Goal: Transaction & Acquisition: Download file/media

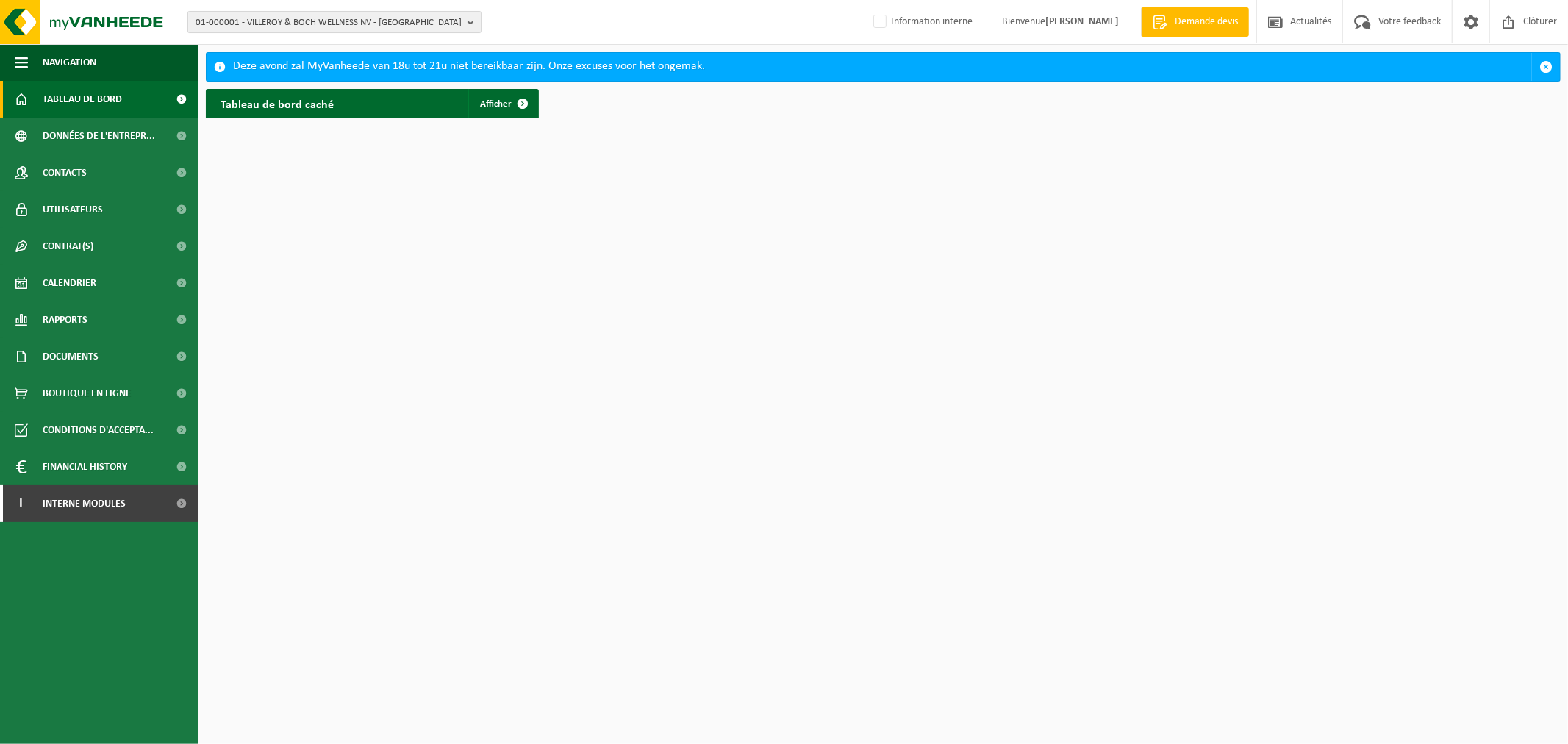
click at [388, 24] on span "01-000001 - VILLEROY & BOCH WELLNESS NV - ROESELARE" at bounding box center [328, 22] width 266 height 22
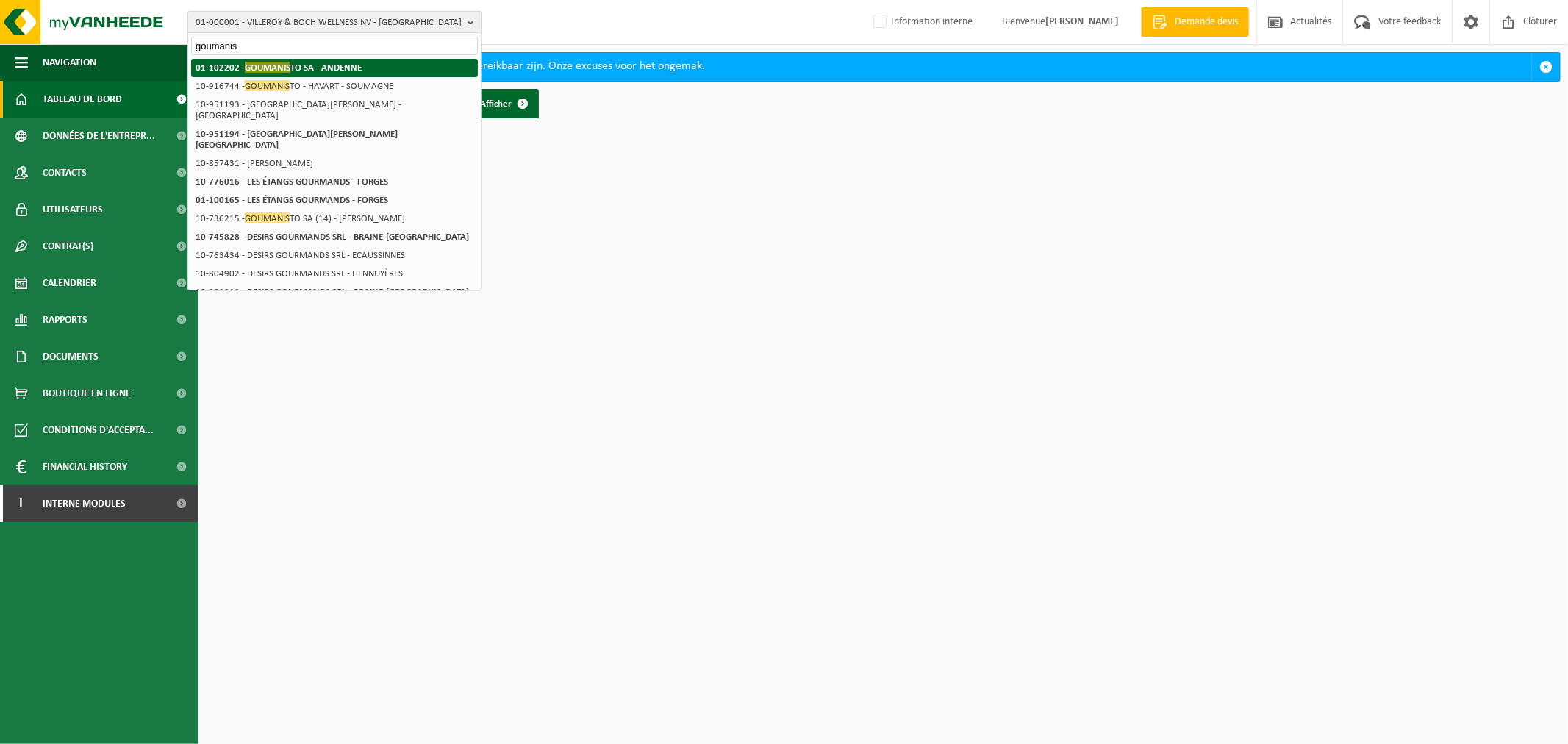
type input "goumanis"
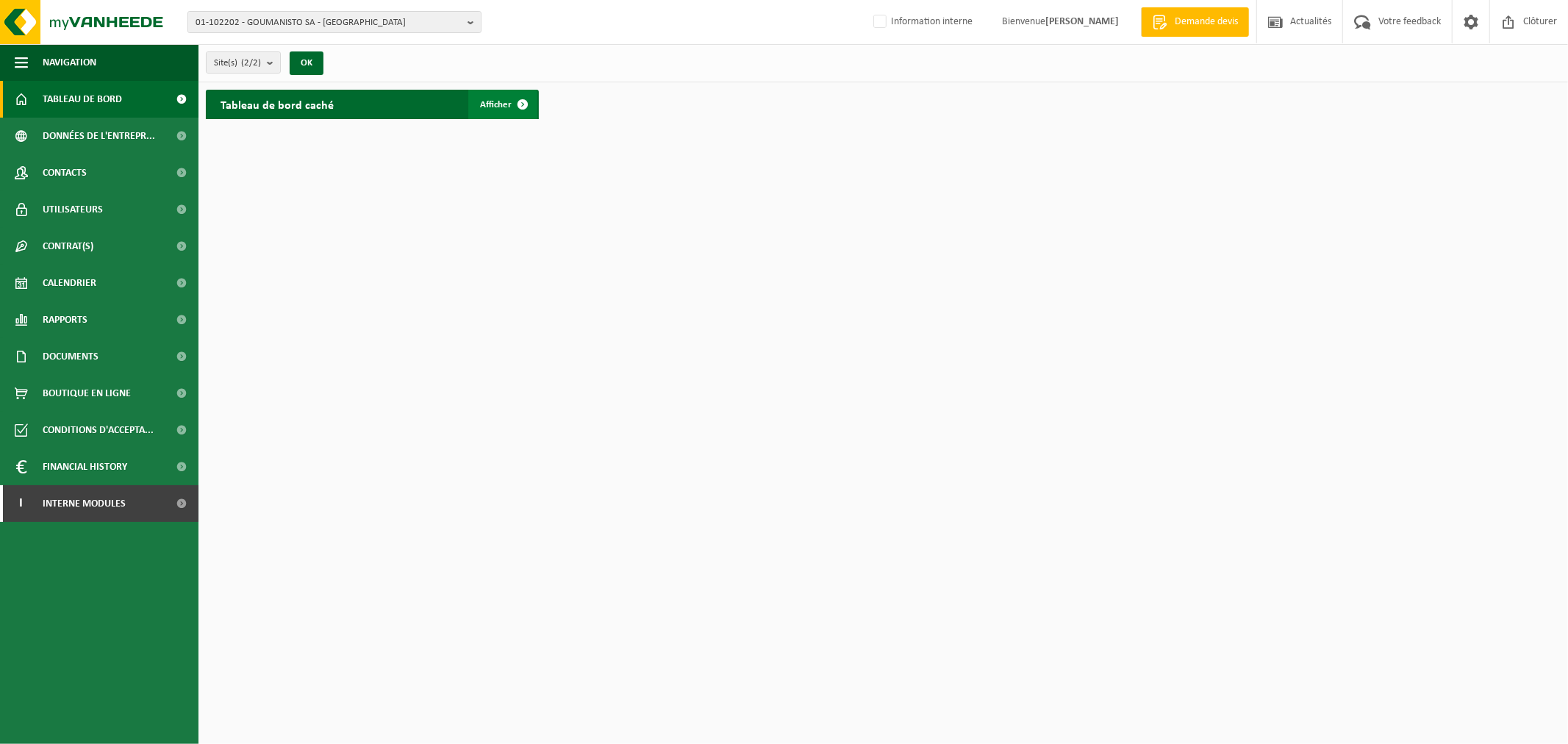
click at [518, 105] on span at bounding box center [522, 104] width 30 height 30
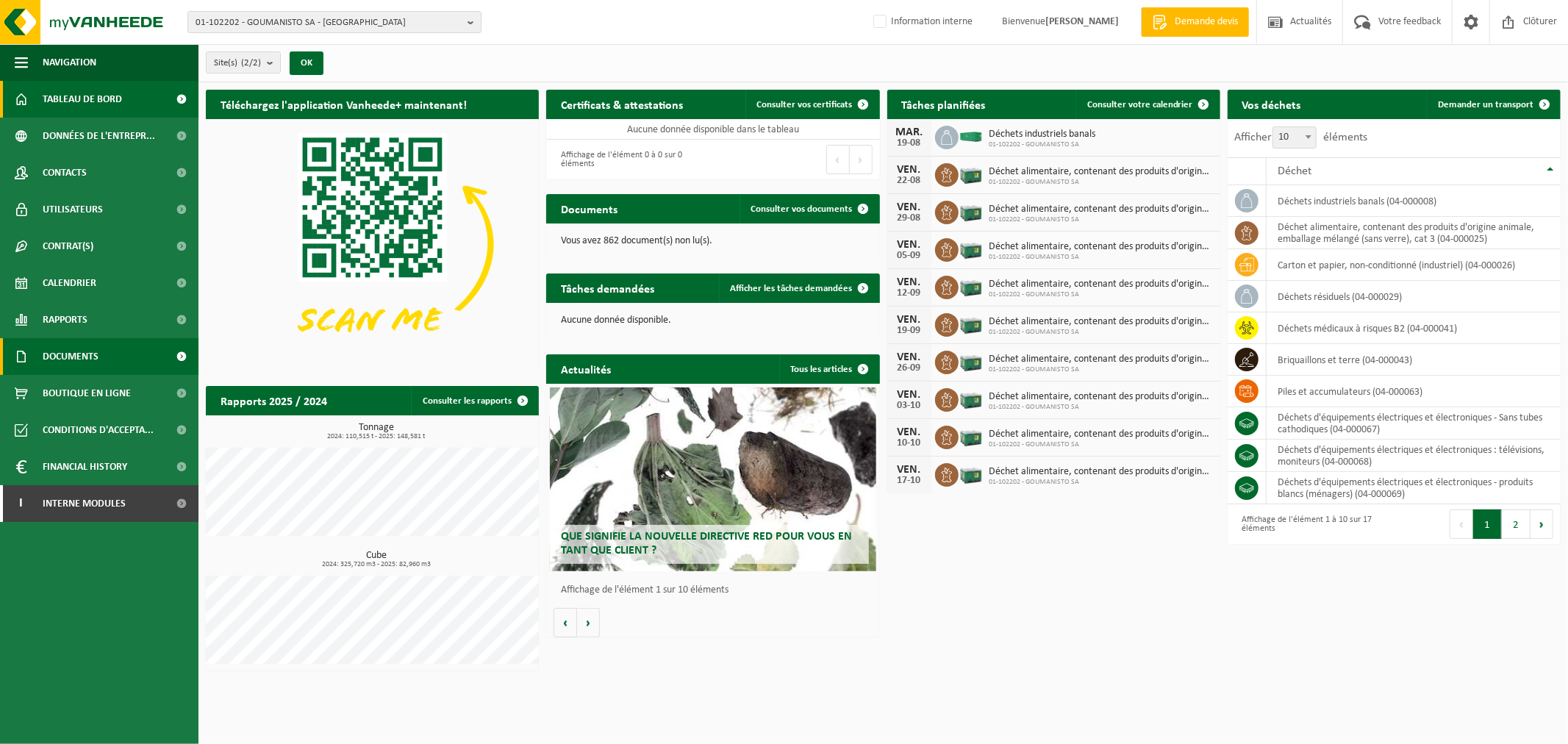
click at [81, 353] on span "Documents" at bounding box center [70, 356] width 56 height 37
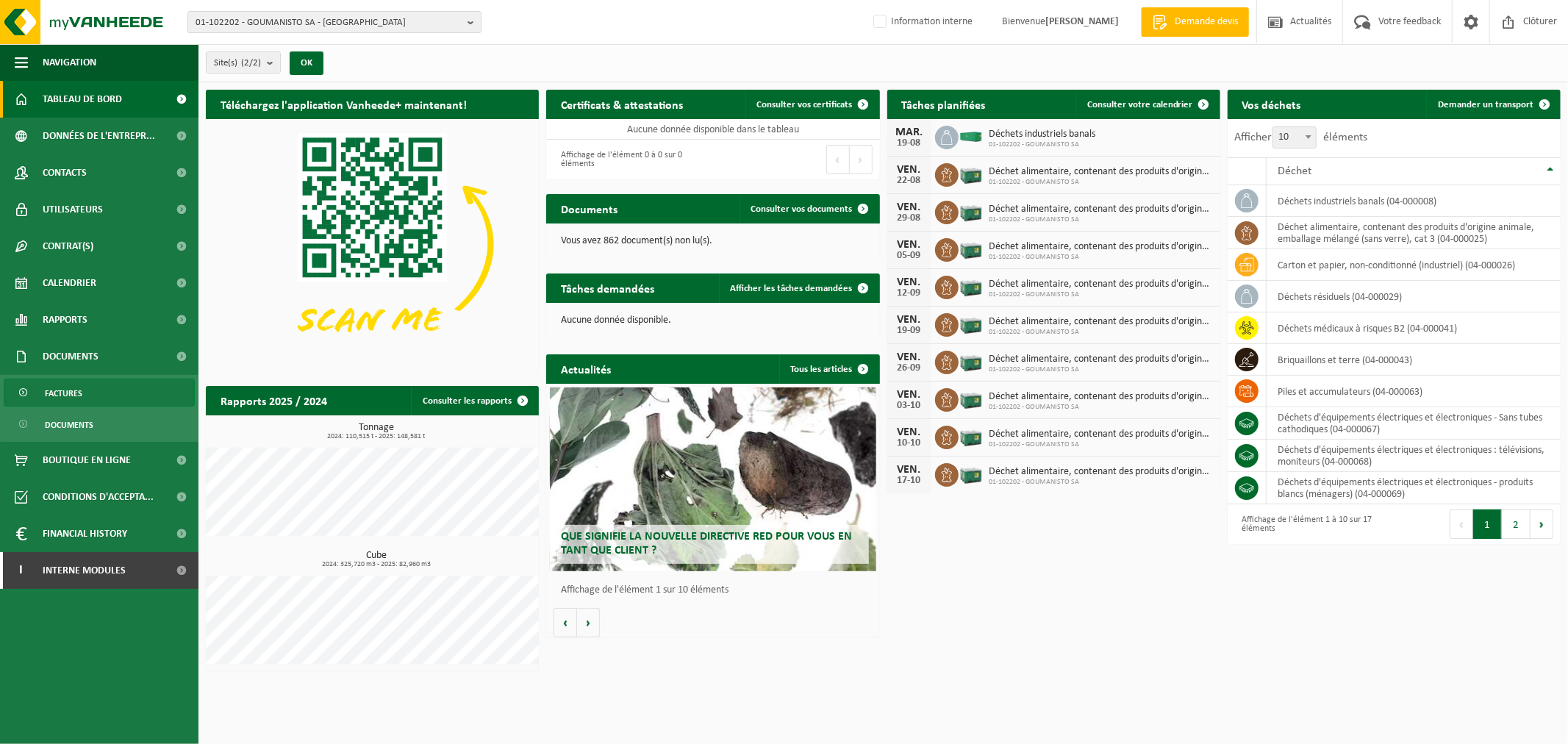
click at [98, 400] on link "Factures" at bounding box center [99, 392] width 191 height 28
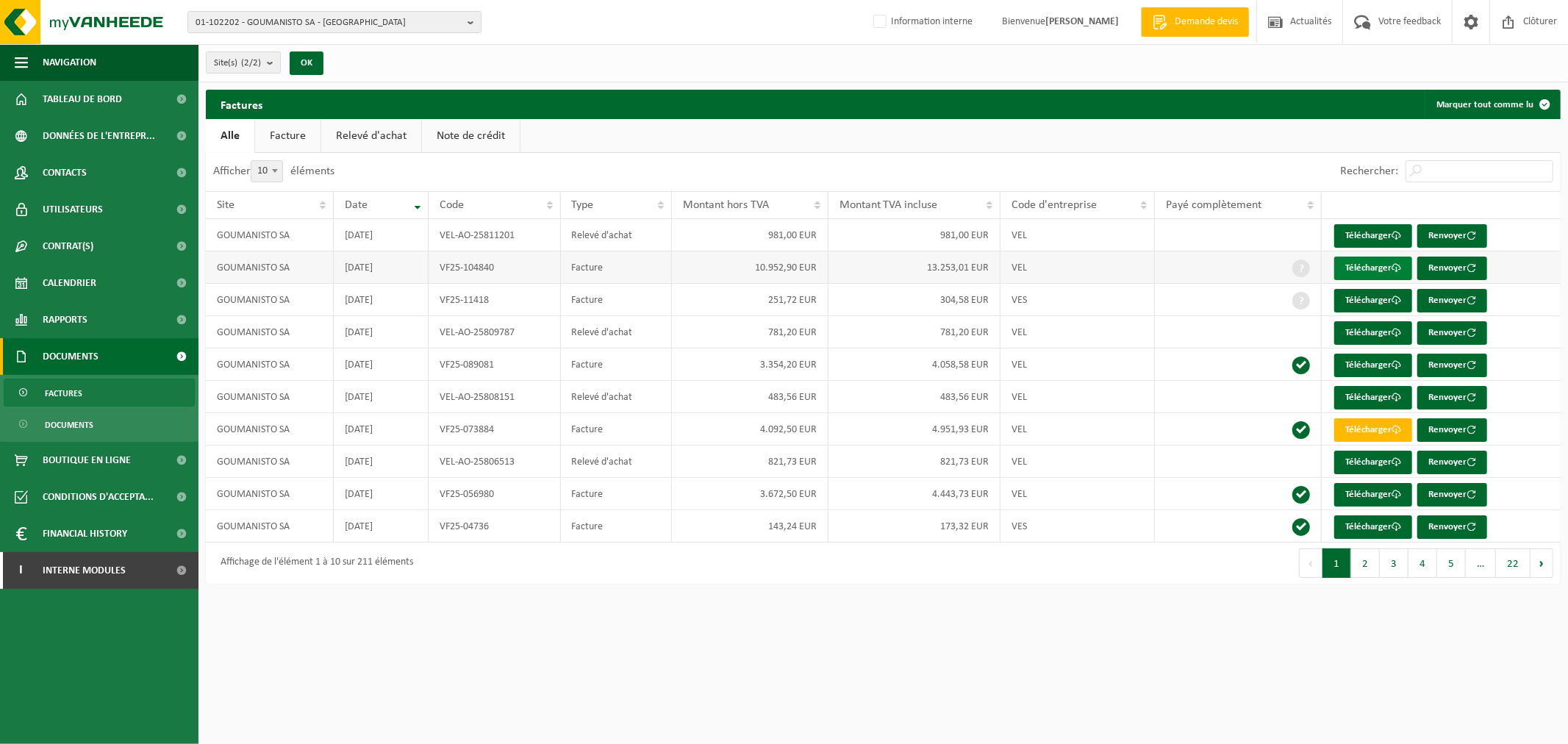
click at [1354, 270] on link "Télécharger" at bounding box center [1373, 268] width 78 height 24
click at [1357, 261] on link "Télécharger" at bounding box center [1373, 268] width 78 height 24
click at [934, 622] on html "01-102202 - GOUMANISTO SA - ANDENNE 10-916744 - GOUMANISTO - [GEOGRAPHIC_DATA] …" at bounding box center [784, 372] width 1568 height 744
click at [1379, 363] on link "Télécharger" at bounding box center [1373, 365] width 78 height 24
click at [1379, 272] on link "Télécharger" at bounding box center [1373, 268] width 78 height 24
